Goal: Find specific page/section: Find specific page/section

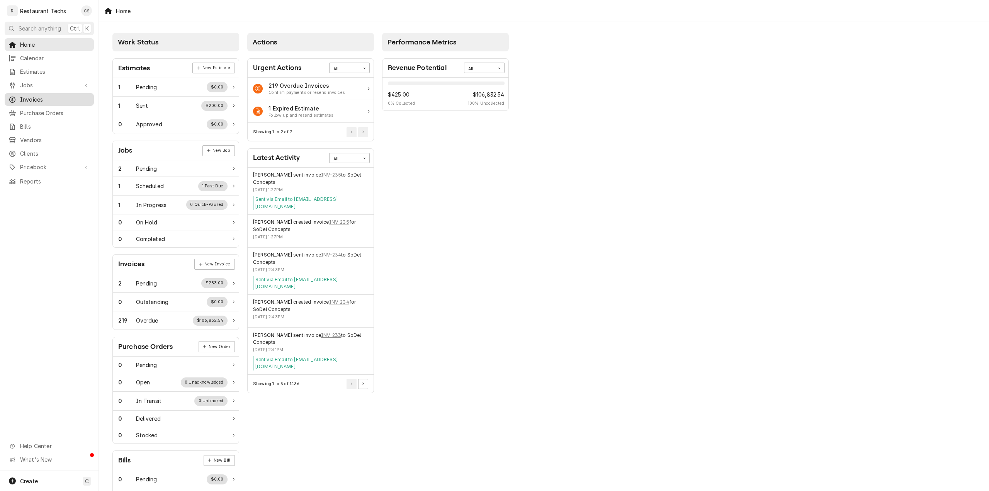
click at [34, 95] on span "Invoices" at bounding box center [55, 99] width 70 height 8
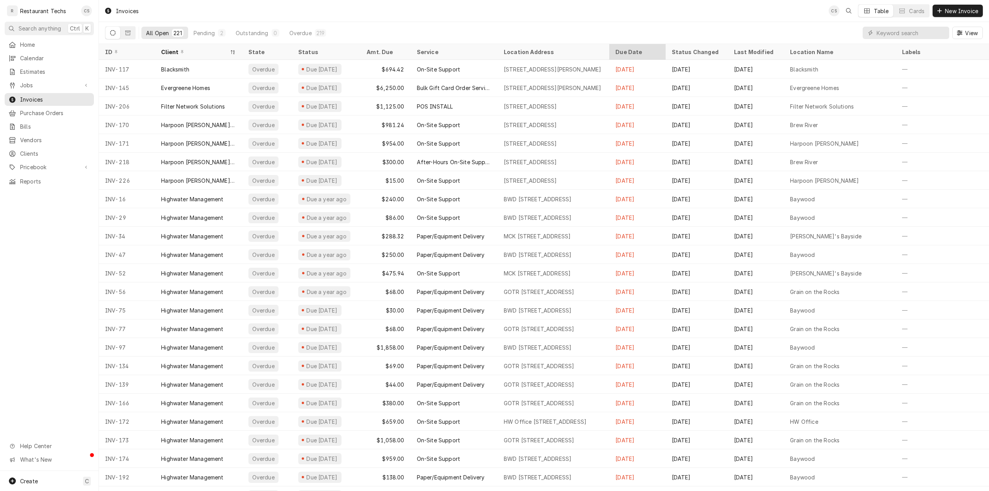
click at [624, 54] on div "Due Date" at bounding box center [636, 52] width 42 height 8
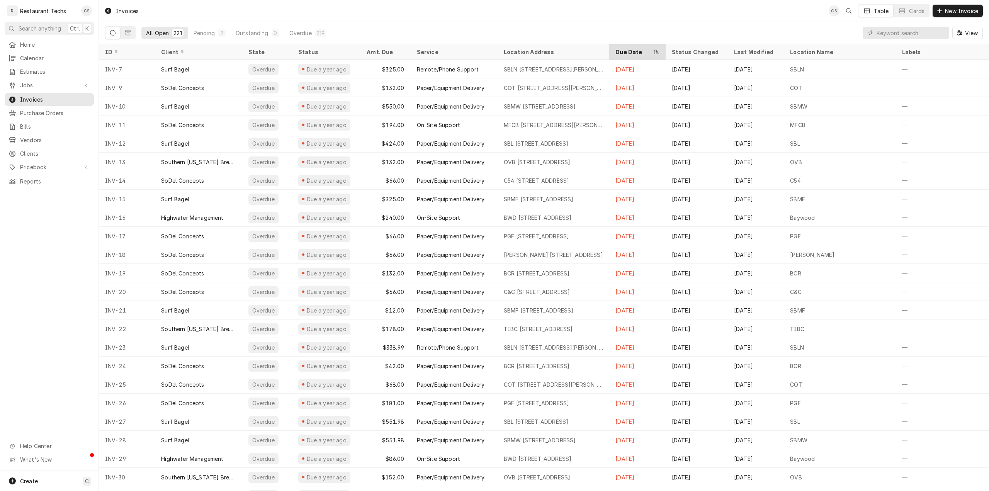
click at [632, 57] on th "Due Date" at bounding box center [637, 52] width 56 height 16
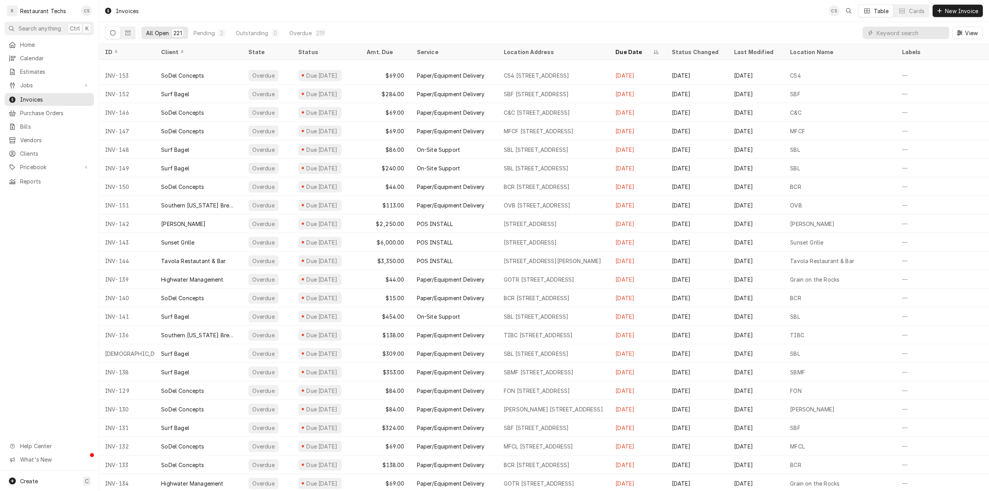
scroll to position [1551, 0]
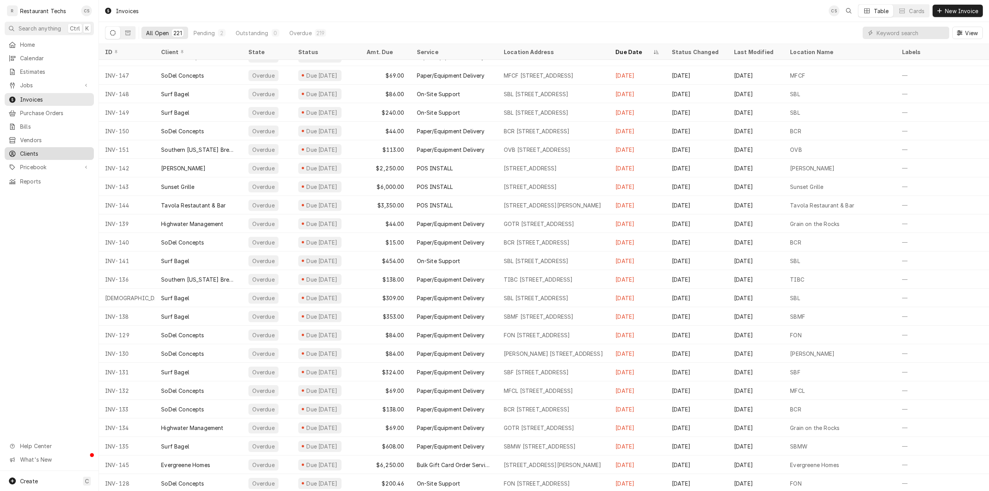
click at [33, 149] on span "Clients" at bounding box center [55, 153] width 70 height 8
